Goal: Information Seeking & Learning: Learn about a topic

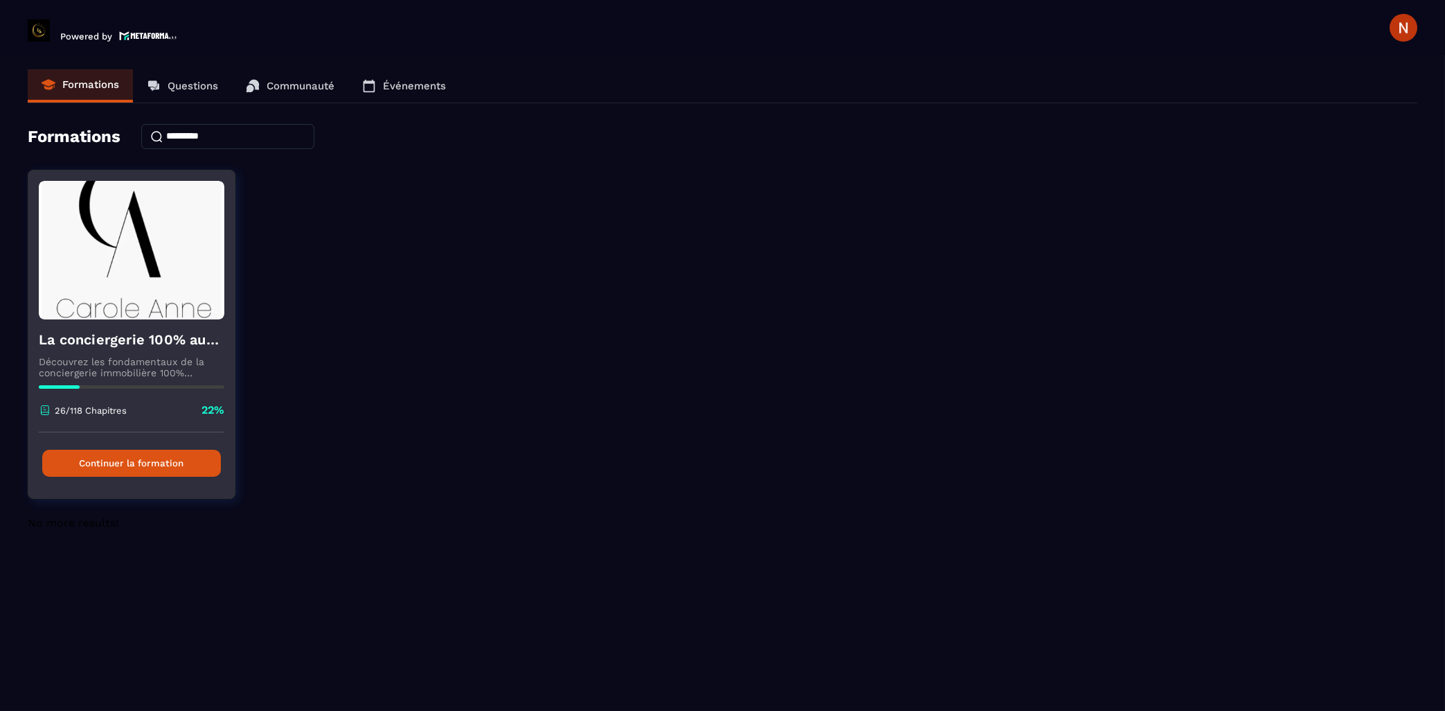
click at [197, 467] on button "Continuer la formation" at bounding box center [131, 462] width 179 height 27
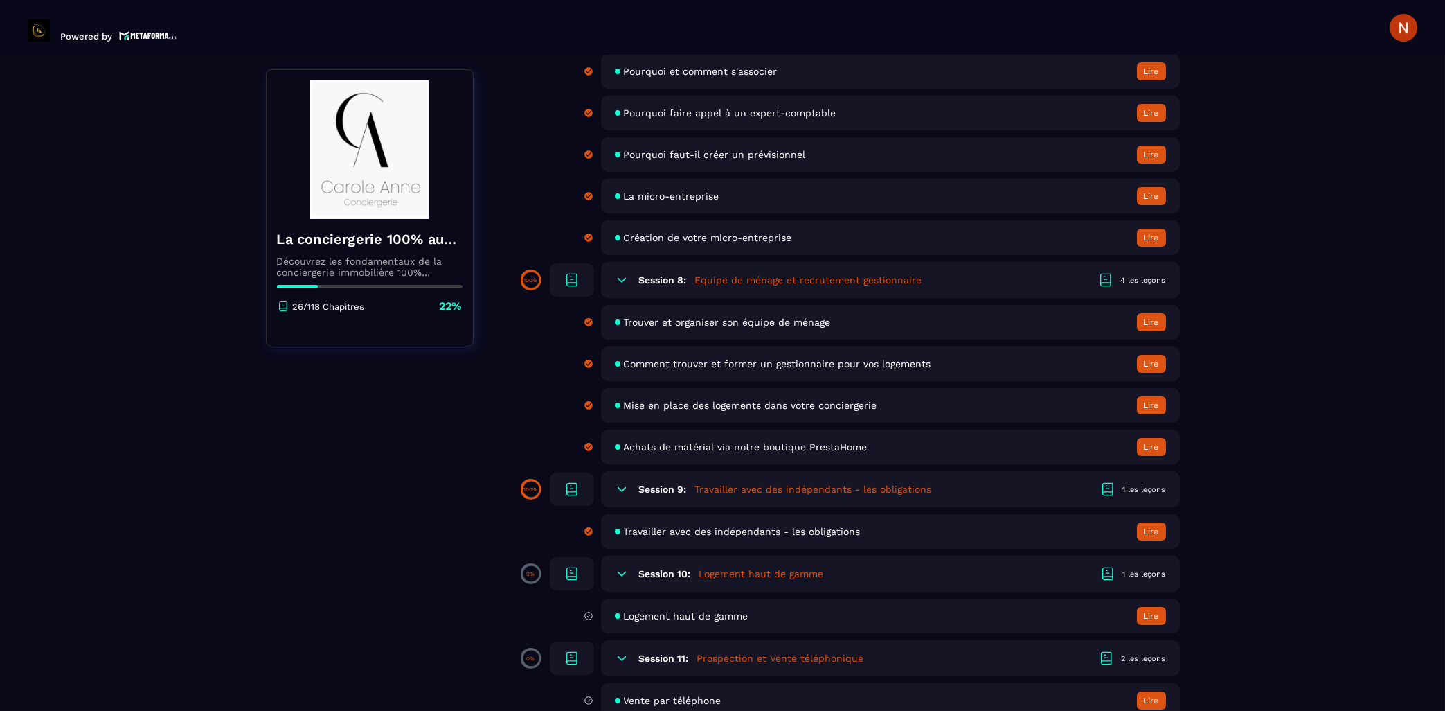
scroll to position [1039, 0]
click at [624, 490] on icon at bounding box center [622, 488] width 8 height 4
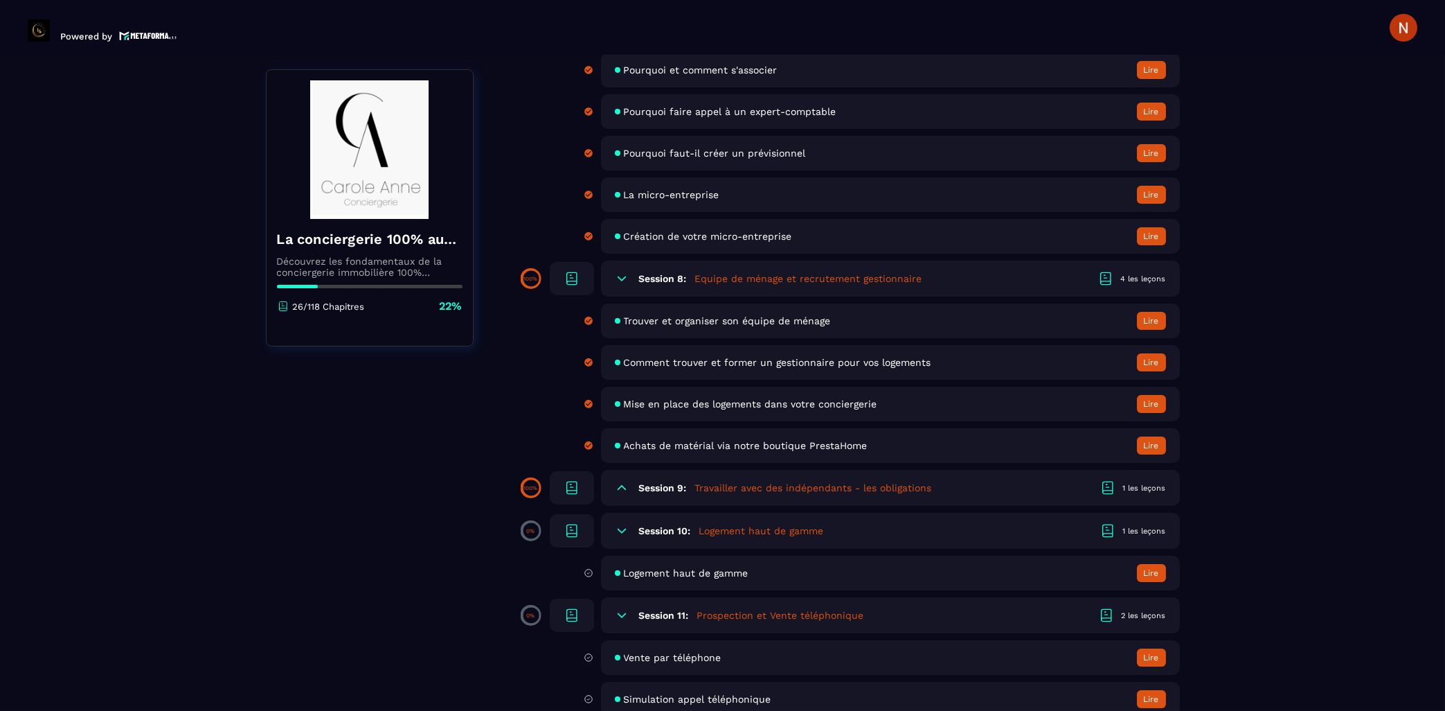
click at [624, 490] on icon at bounding box center [622, 488] width 8 height 4
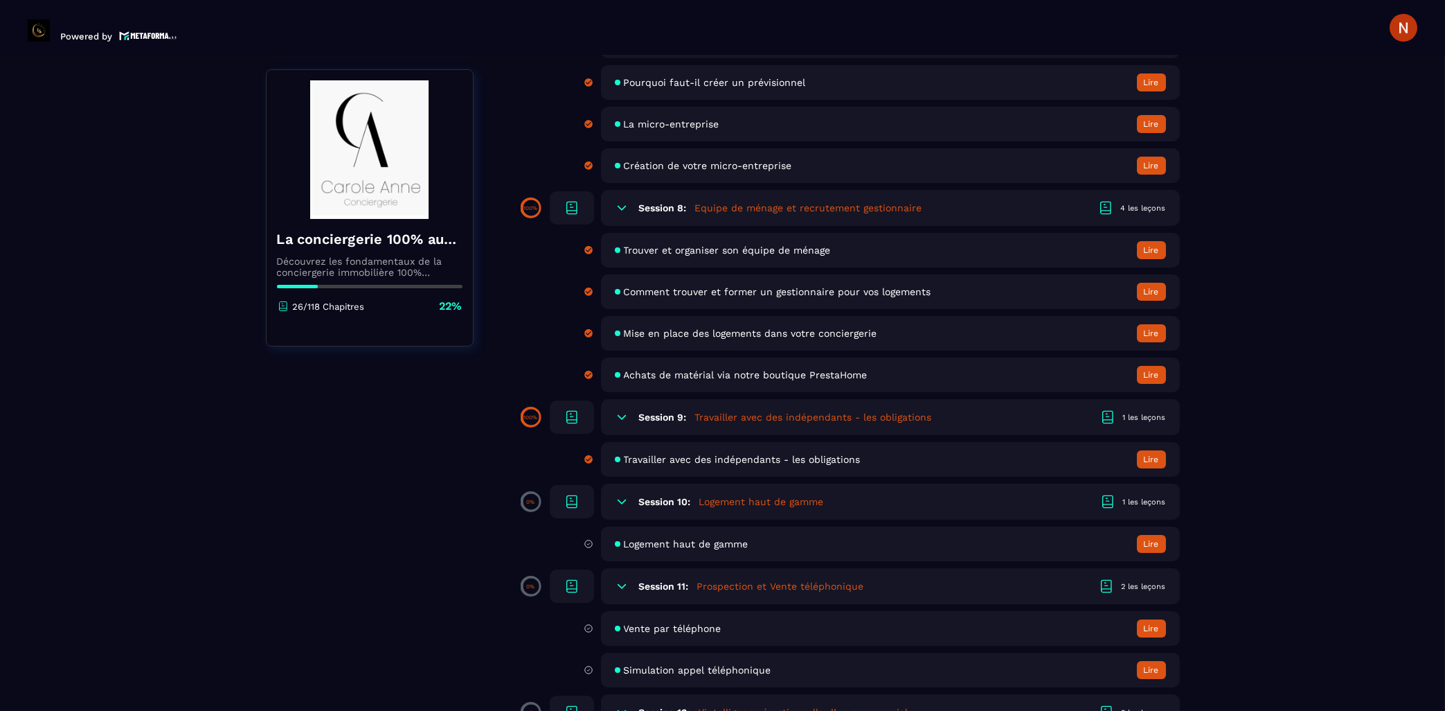
scroll to position [1114, 0]
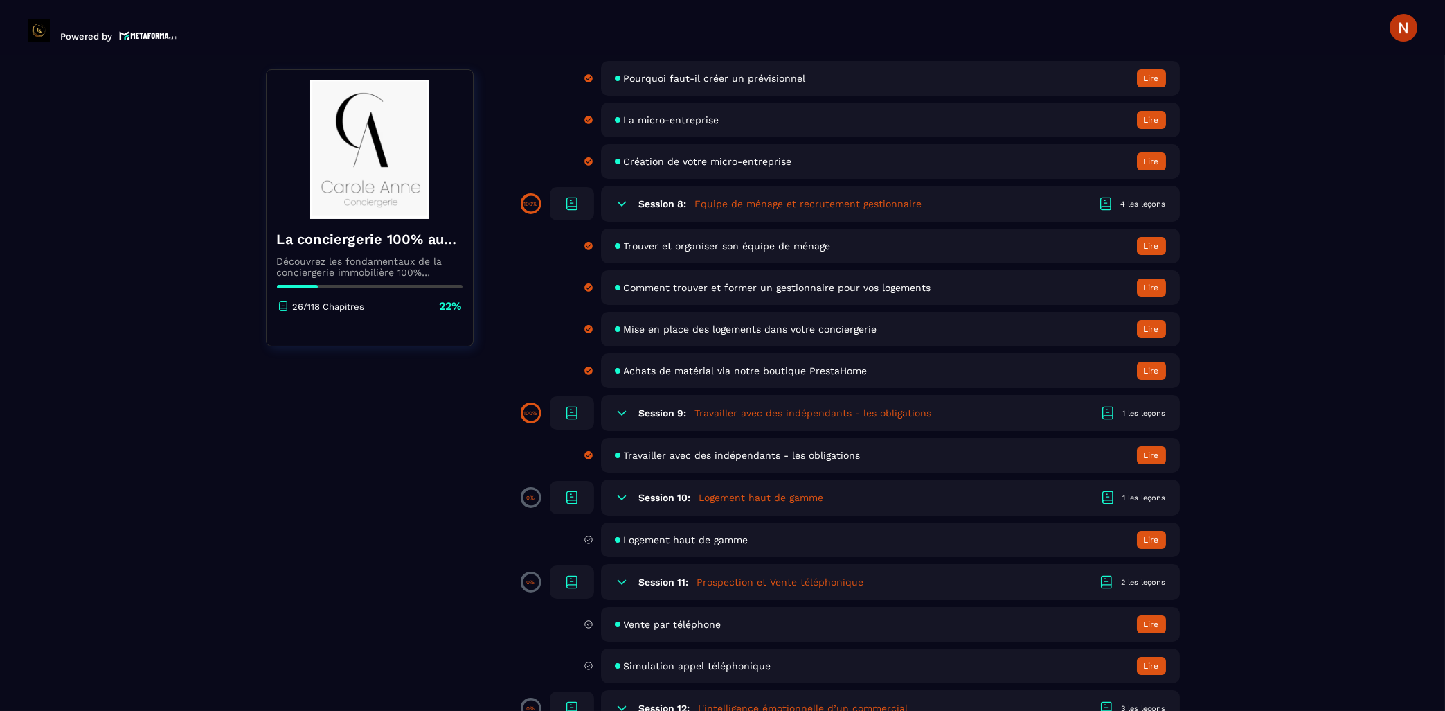
click at [706, 461] on span "Travailler avec des indépendants - les obligations" at bounding box center [742, 454] width 237 height 11
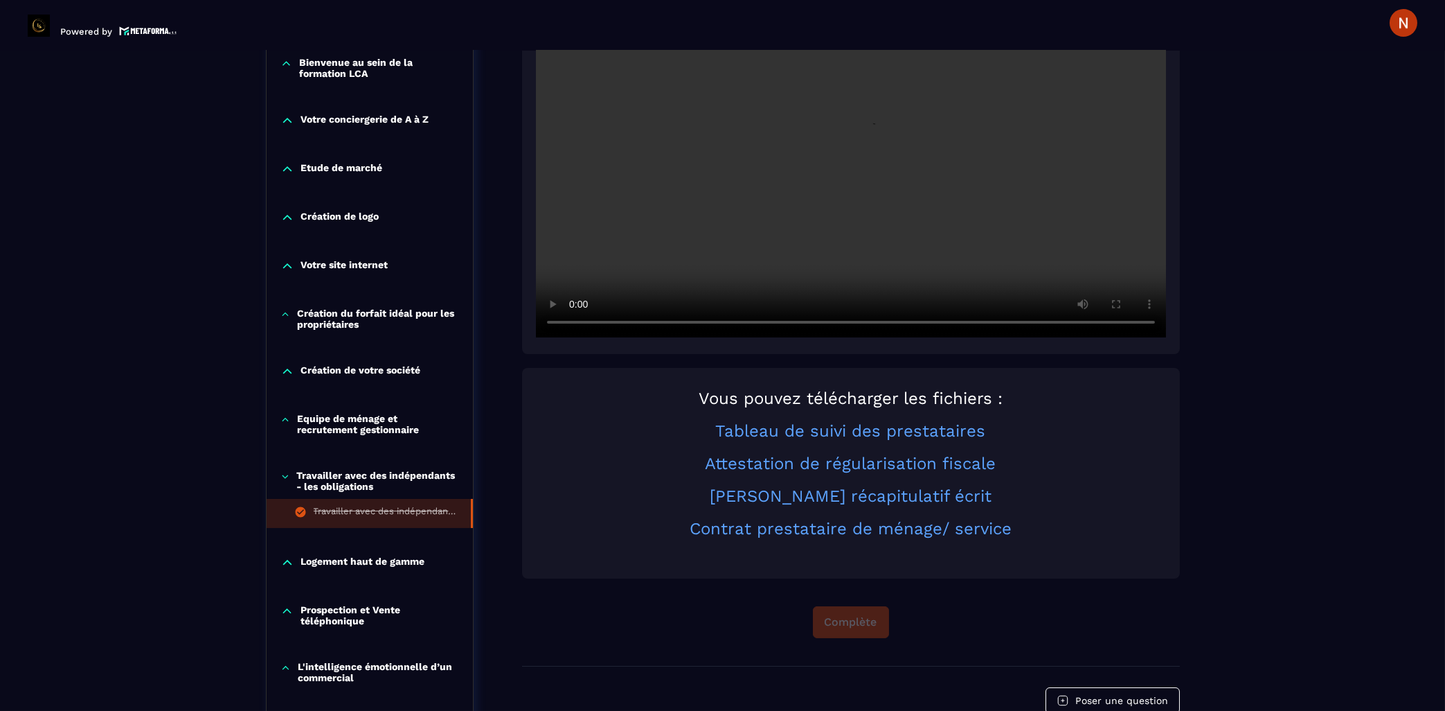
scroll to position [403, 0]
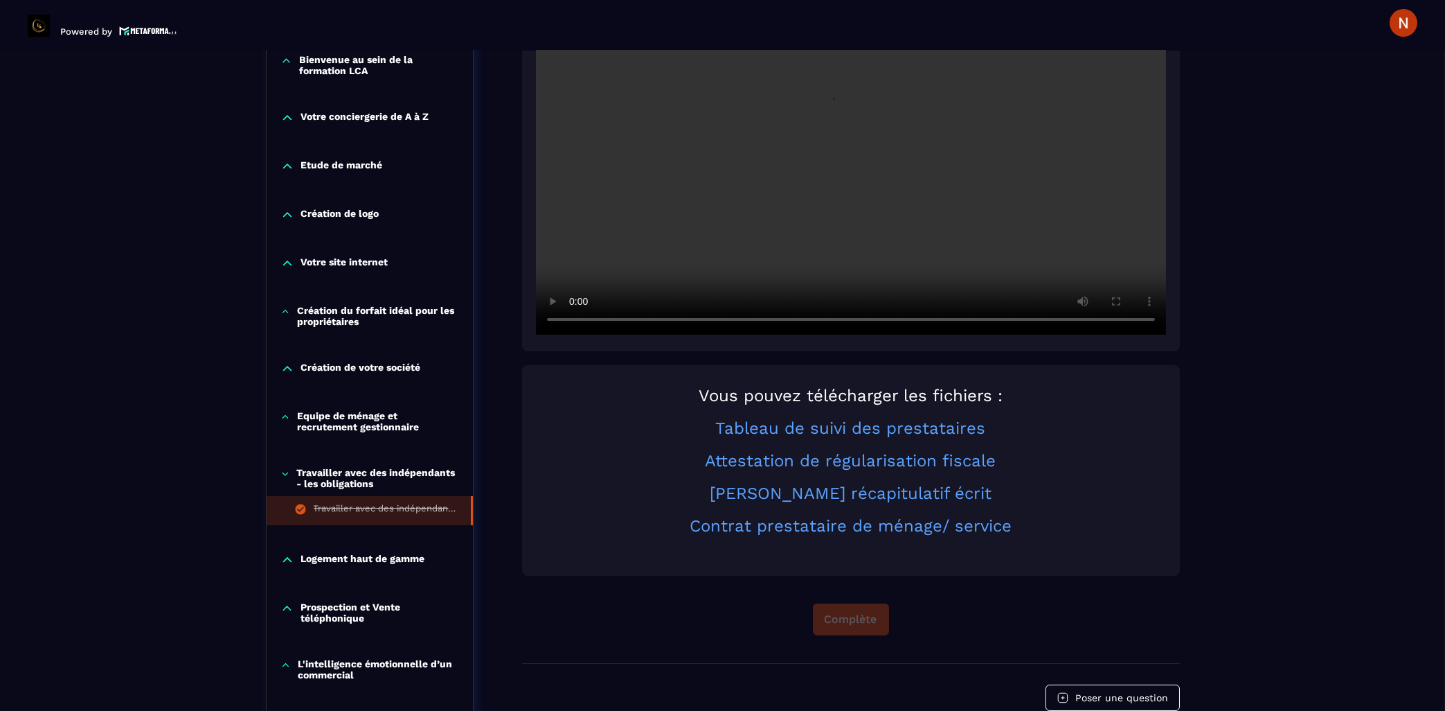
click at [294, 564] on div "Logement haut de gamme" at bounding box center [370, 560] width 206 height 14
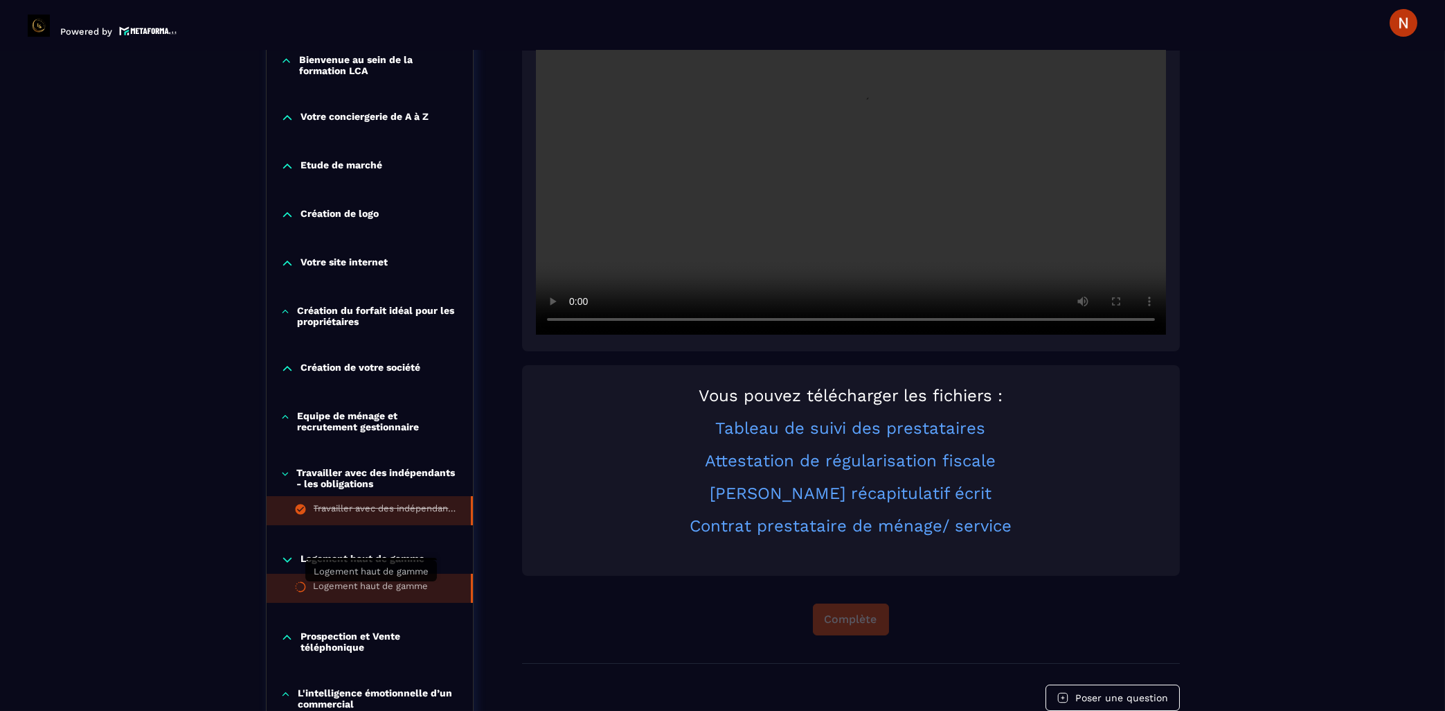
click at [357, 592] on div "Logement haut de gamme" at bounding box center [371, 587] width 115 height 15
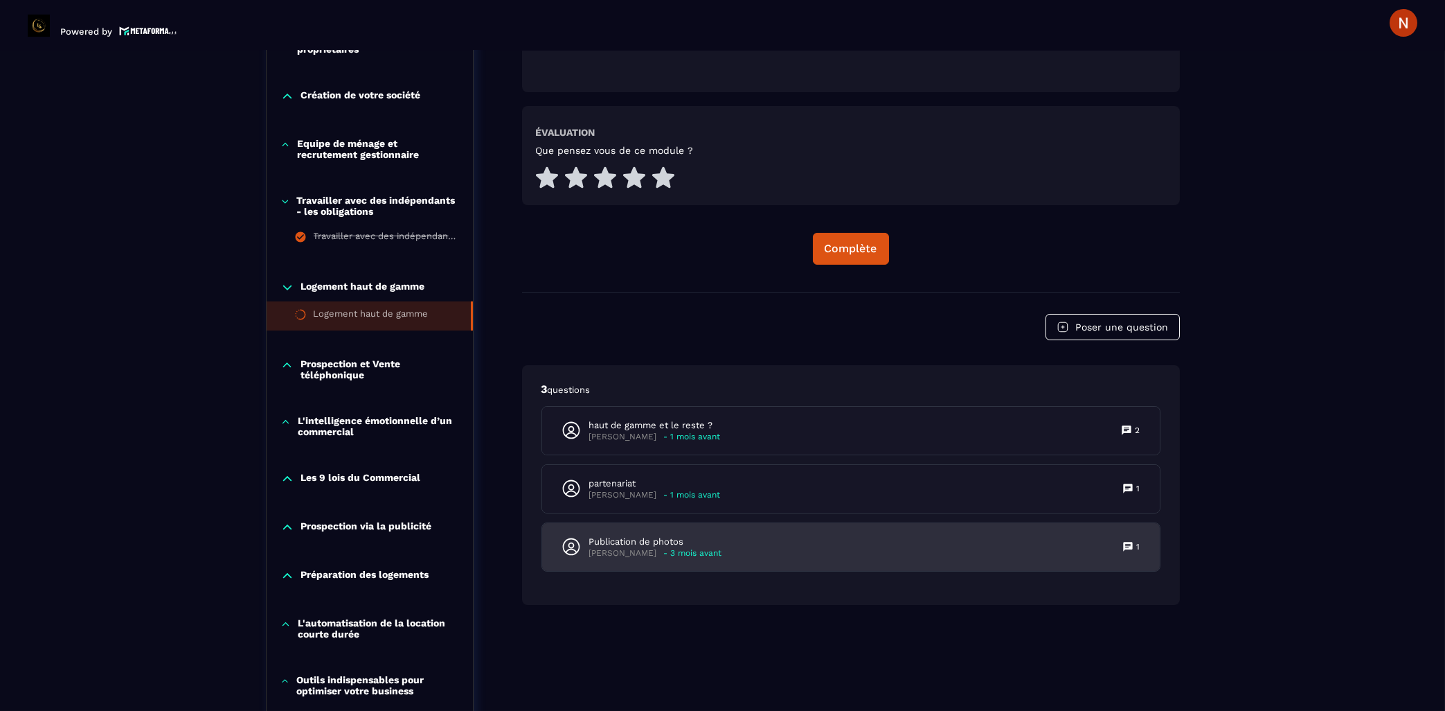
scroll to position [828, 0]
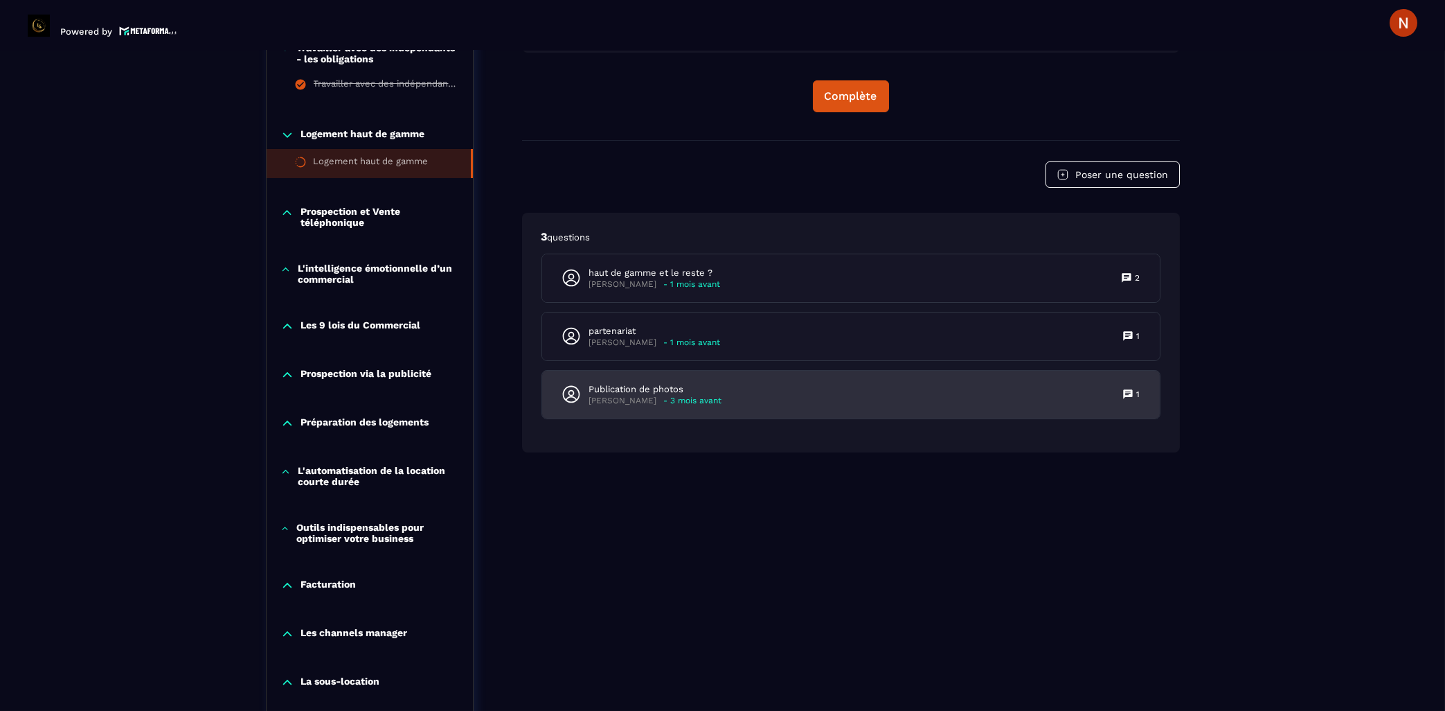
click at [718, 381] on div "Publication de photos [PERSON_NAME] - 3 mois avant 1" at bounding box center [851, 395] width 618 height 48
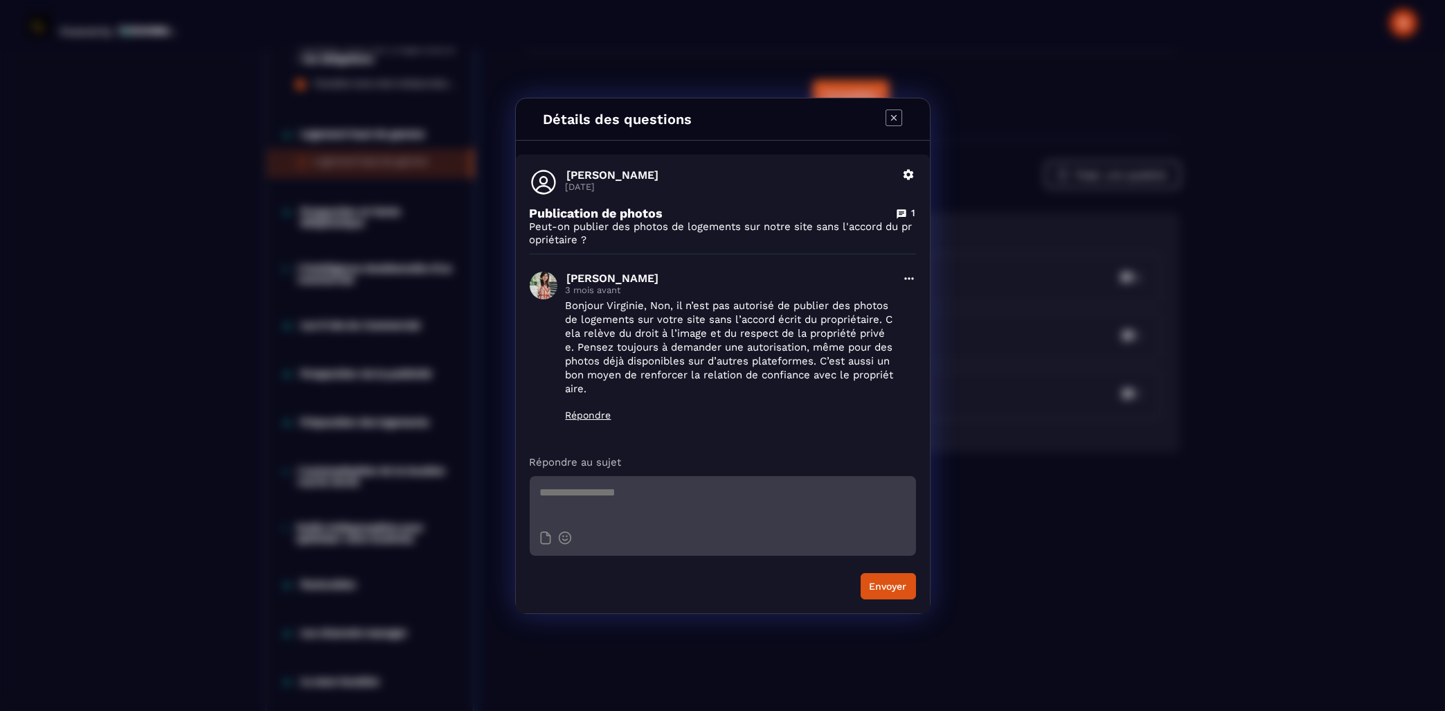
click at [895, 113] on icon "Modal window" at bounding box center [894, 117] width 17 height 17
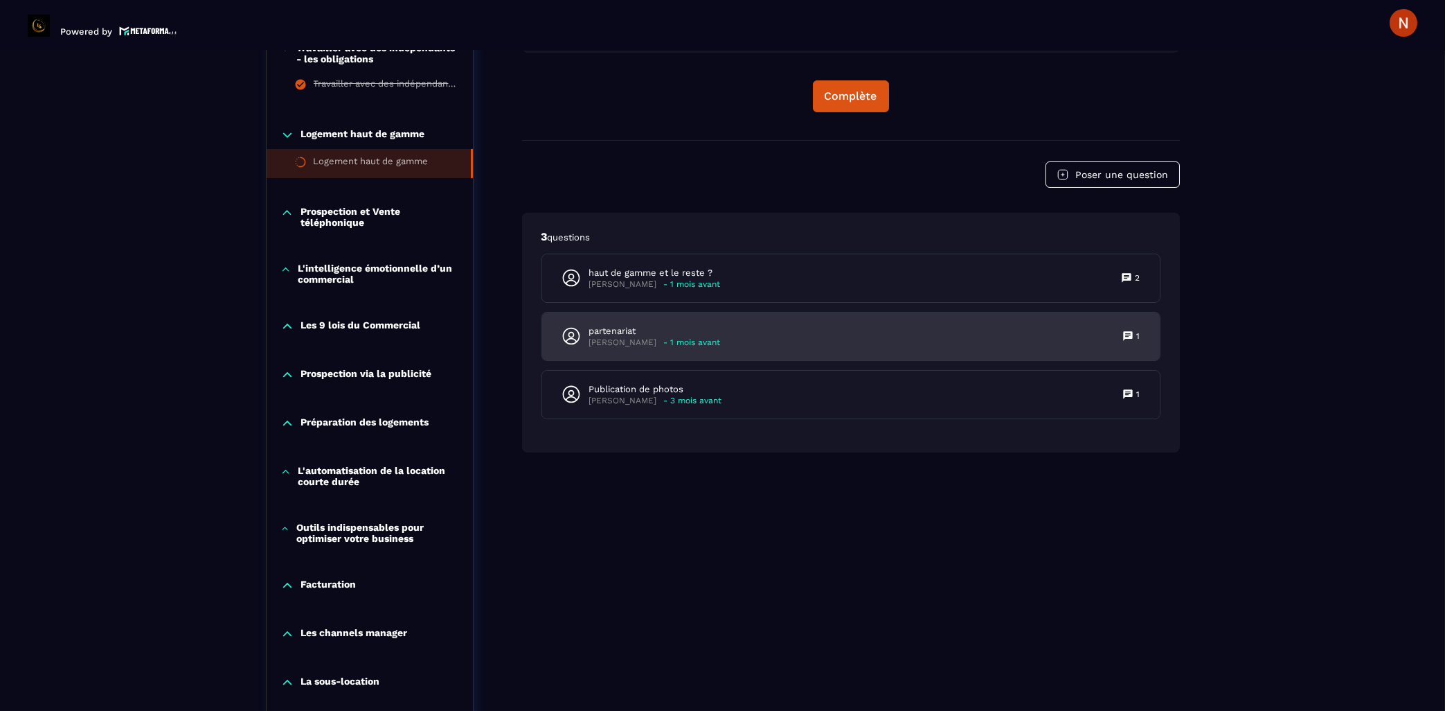
click at [596, 337] on p "[PERSON_NAME]" at bounding box center [623, 342] width 68 height 10
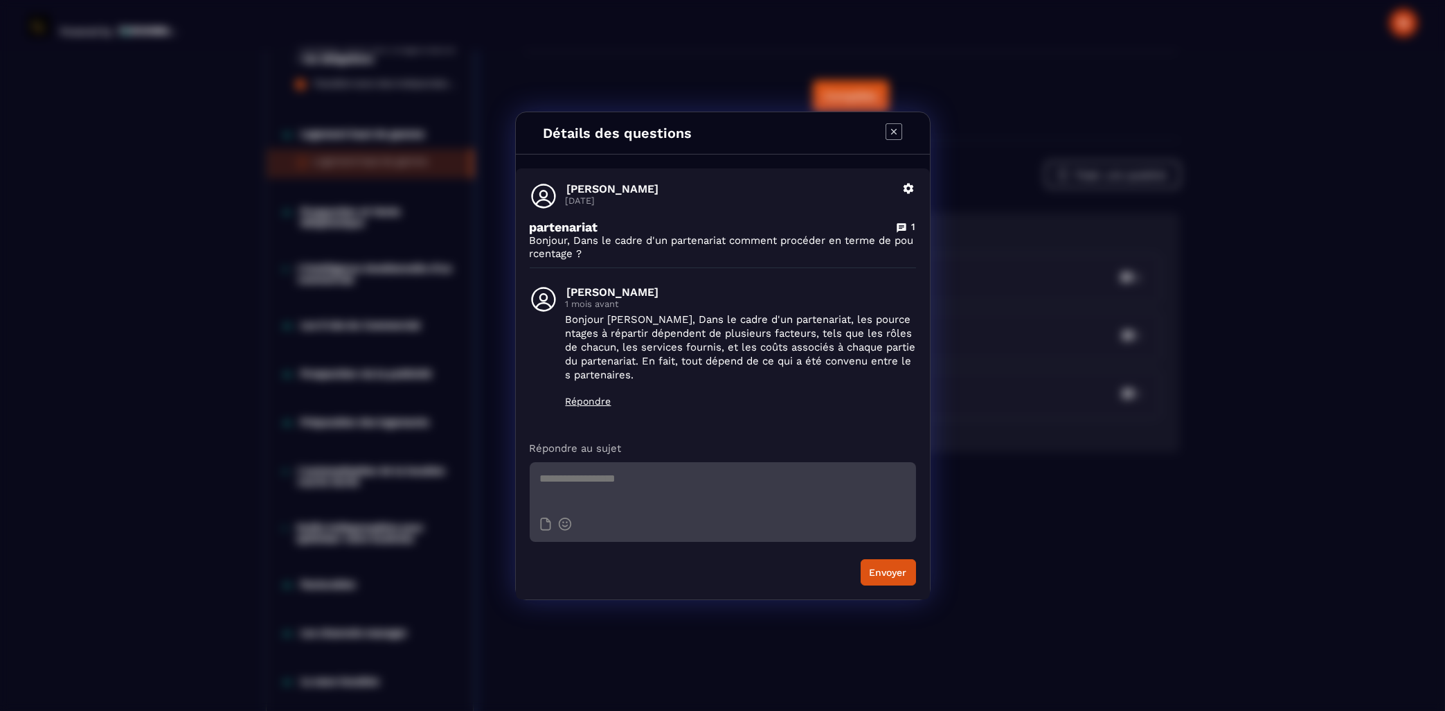
click at [890, 133] on icon "Modal window" at bounding box center [894, 131] width 17 height 17
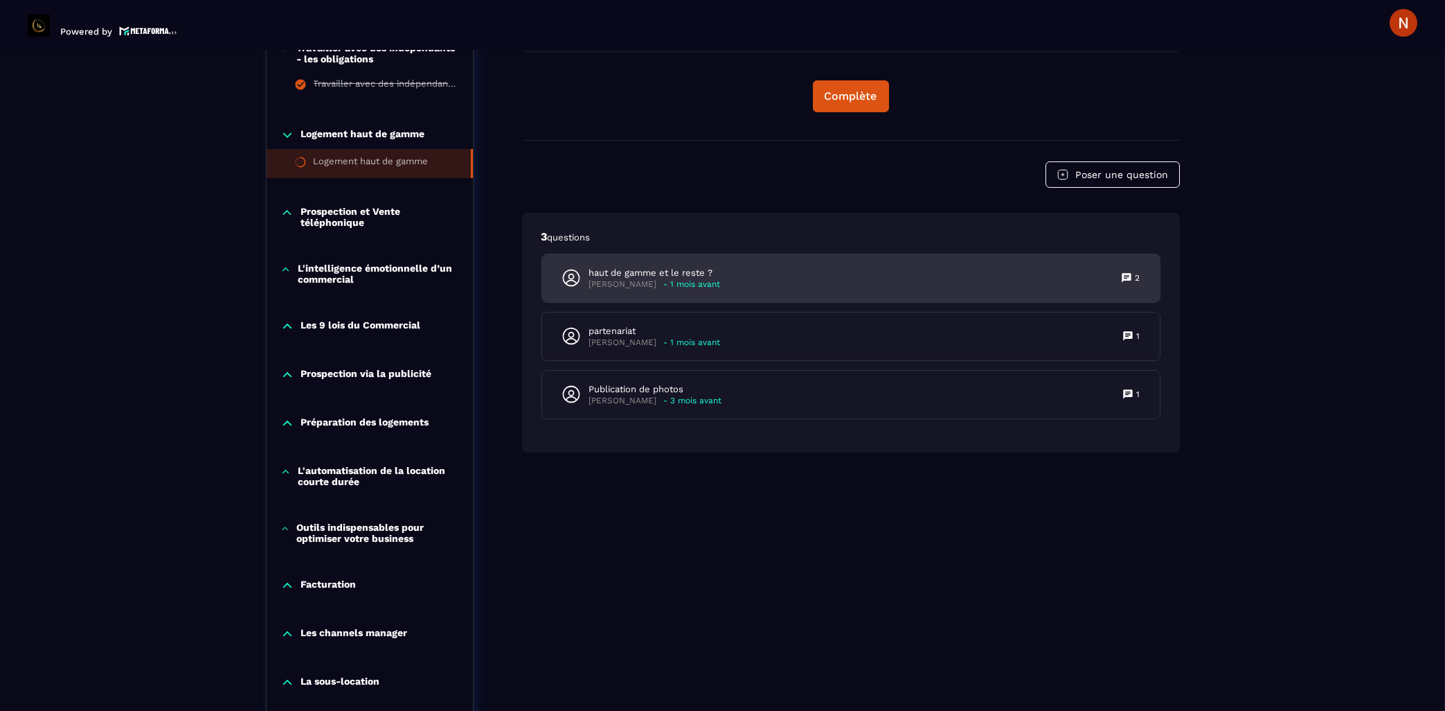
click at [643, 267] on p "haut de gamme et le reste ?" at bounding box center [655, 273] width 132 height 12
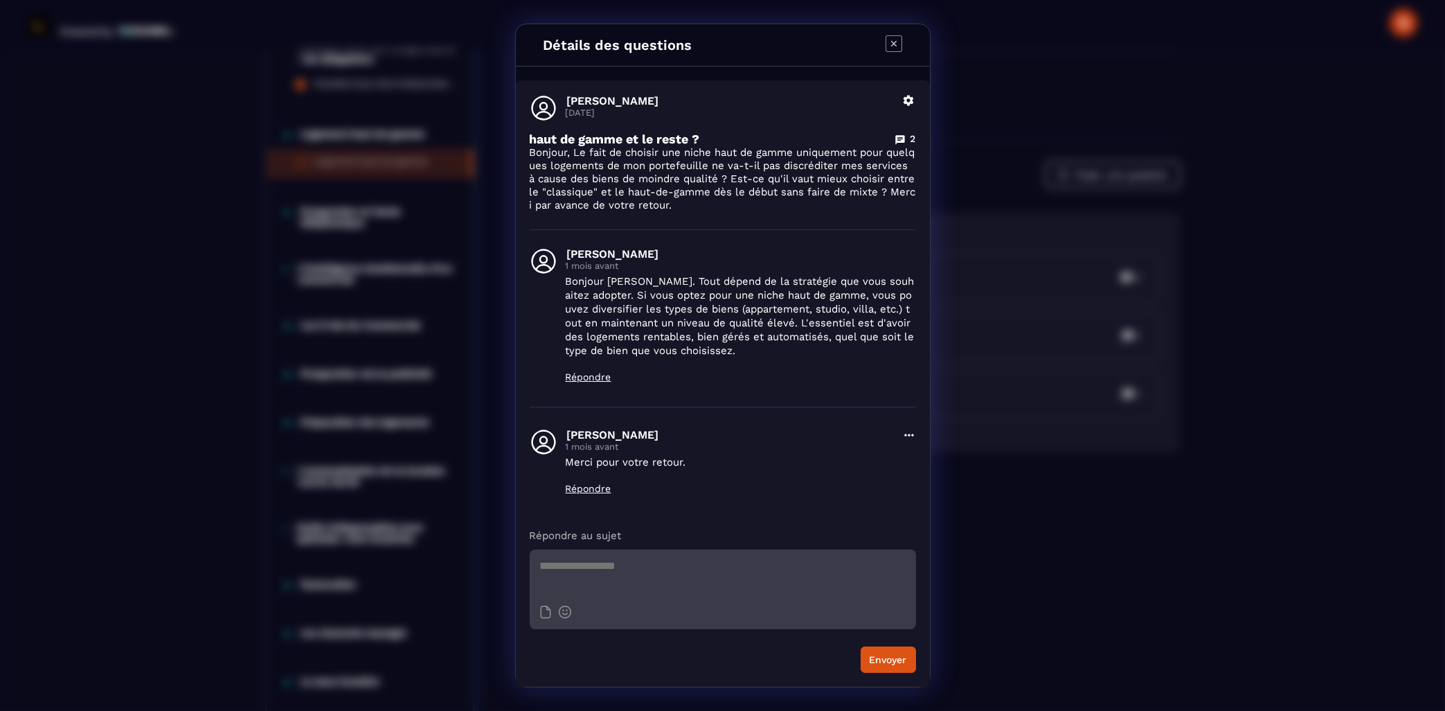
click at [992, 321] on div "Détails des questions [PERSON_NAME] [DATE] Supprimer haut de gamme et le reste …" at bounding box center [722, 355] width 1445 height 711
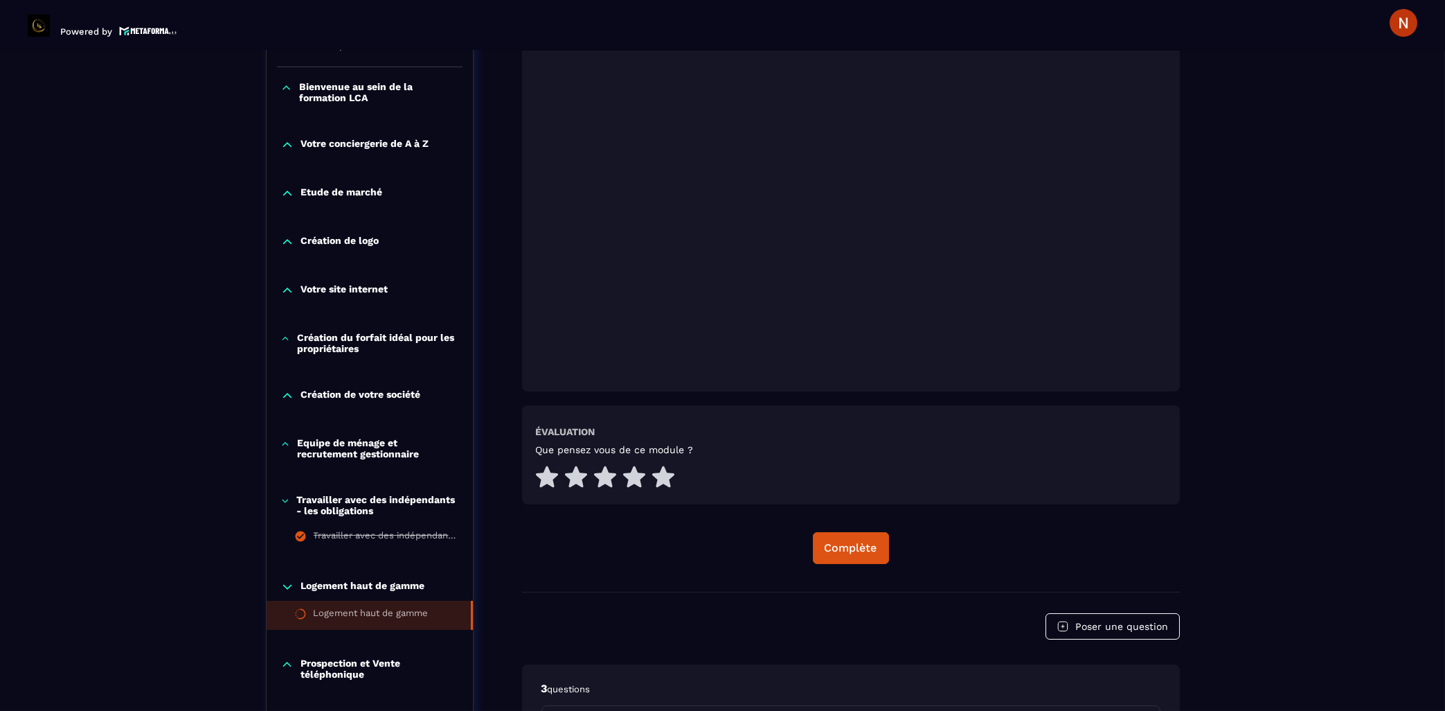
scroll to position [382, 0]
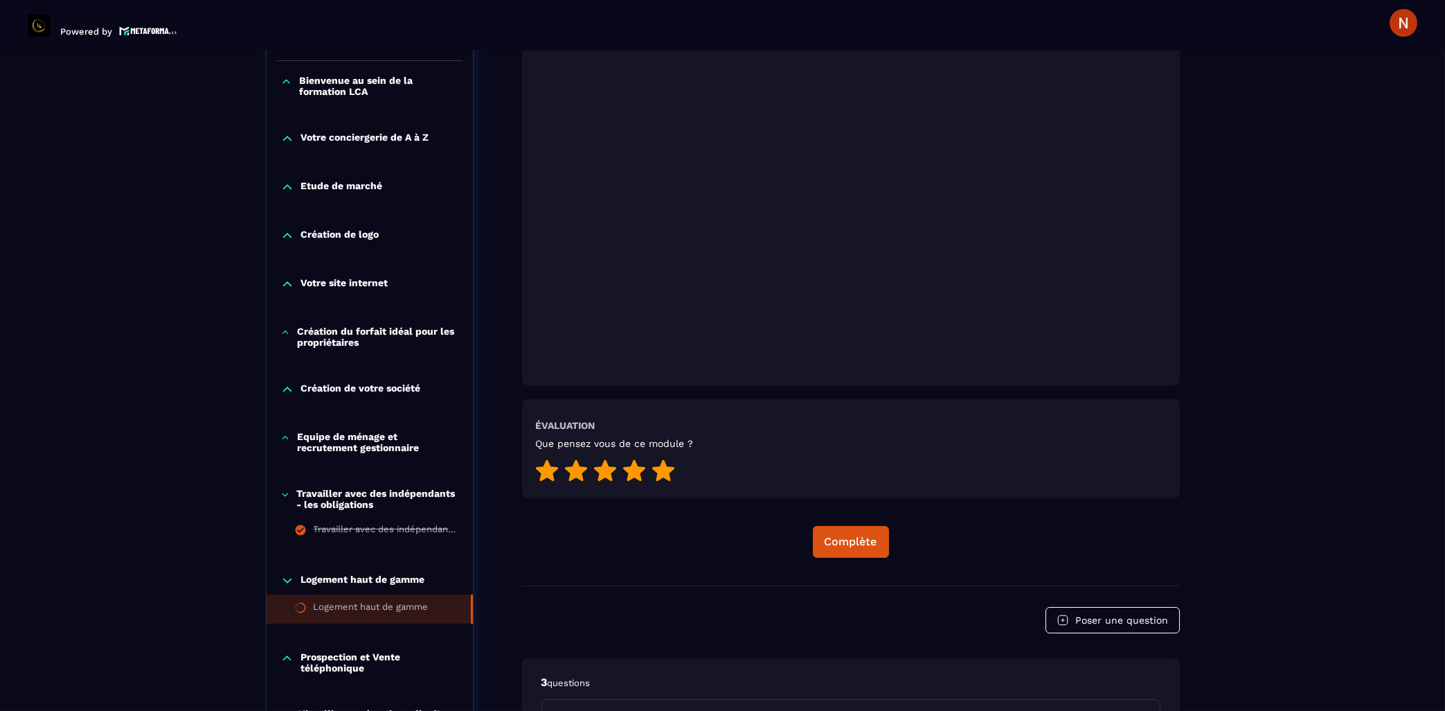
click at [664, 459] on icon at bounding box center [663, 469] width 22 height 21
click at [847, 535] on div "Complète" at bounding box center [851, 542] width 53 height 14
